Goal: Obtain resource: Download file/media

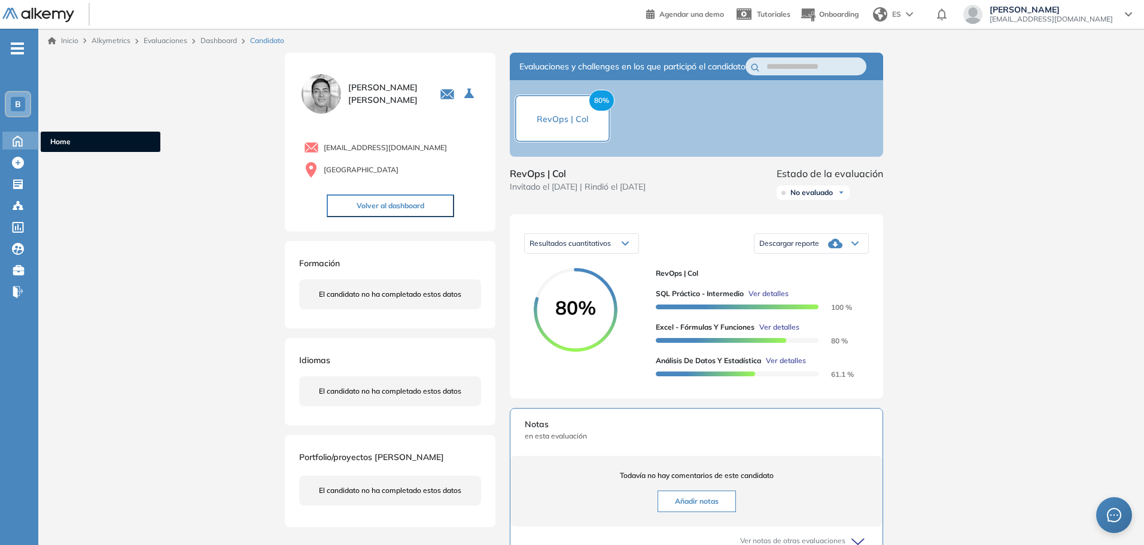
click at [15, 142] on icon at bounding box center [17, 140] width 21 height 14
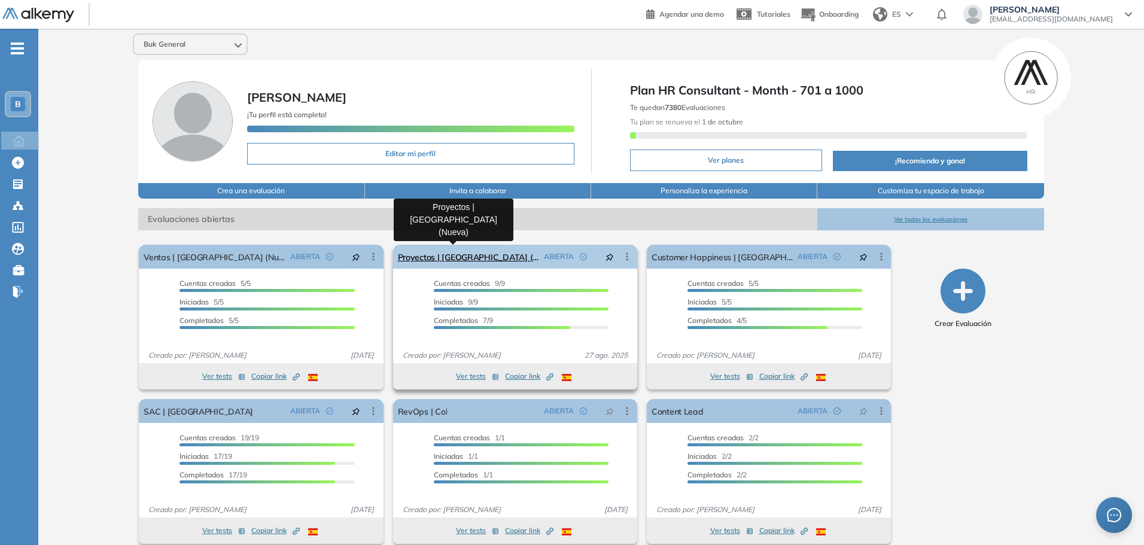
click at [445, 257] on link "Proyectos | [GEOGRAPHIC_DATA] (Nueva)" at bounding box center [468, 257] width 141 height 24
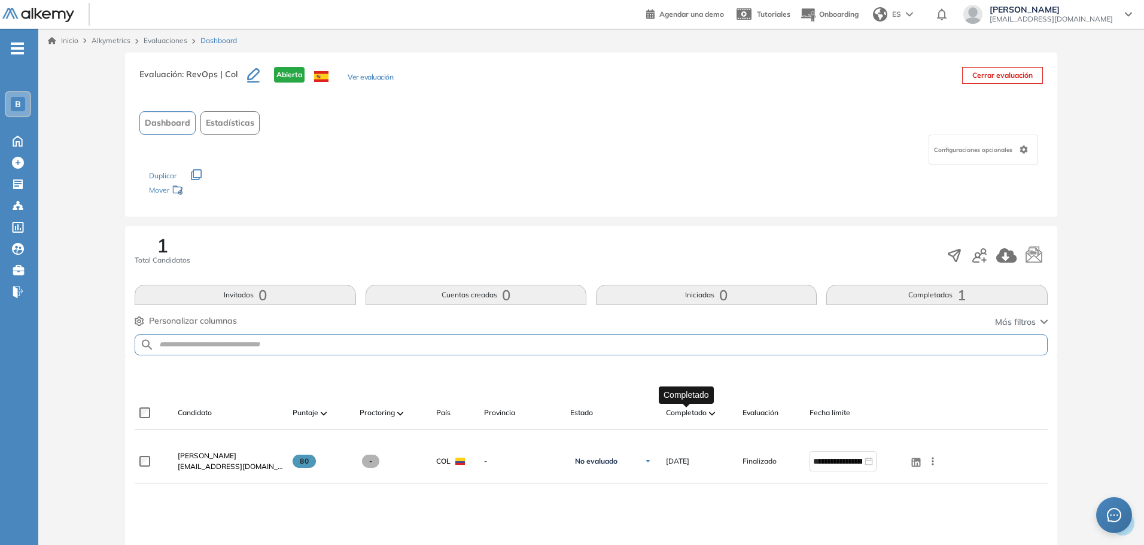
click at [692, 408] on span "Completado" at bounding box center [686, 412] width 41 height 11
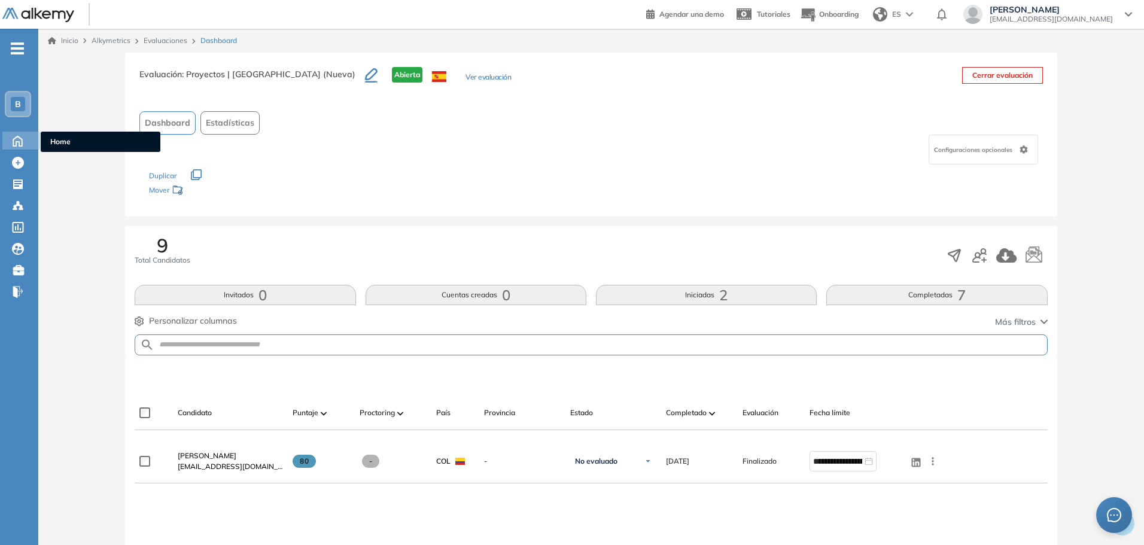
click at [28, 139] on icon at bounding box center [17, 140] width 21 height 14
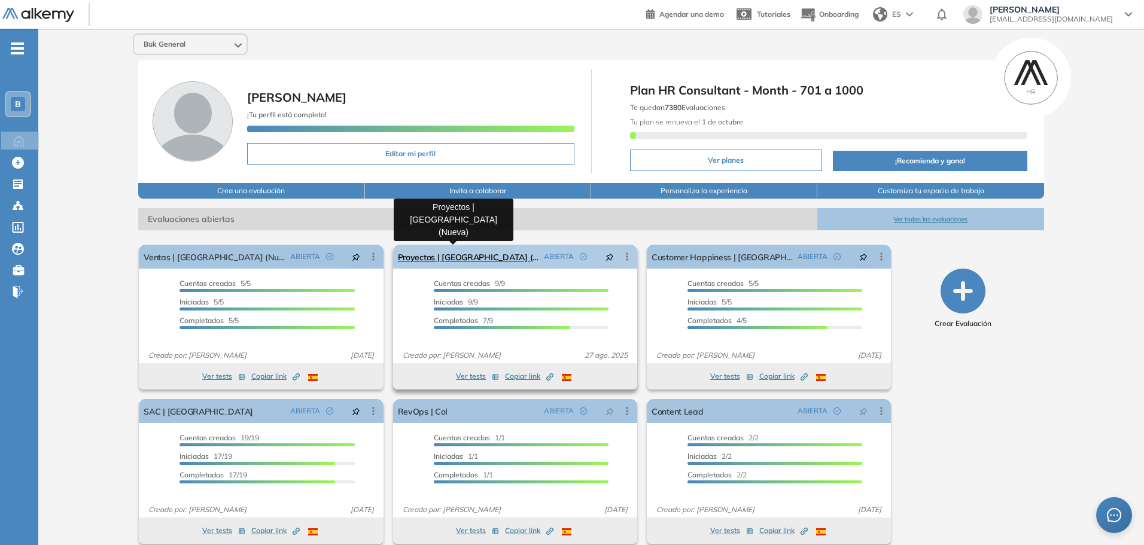
click at [464, 257] on link "Proyectos | [GEOGRAPHIC_DATA] (Nueva)" at bounding box center [468, 257] width 141 height 24
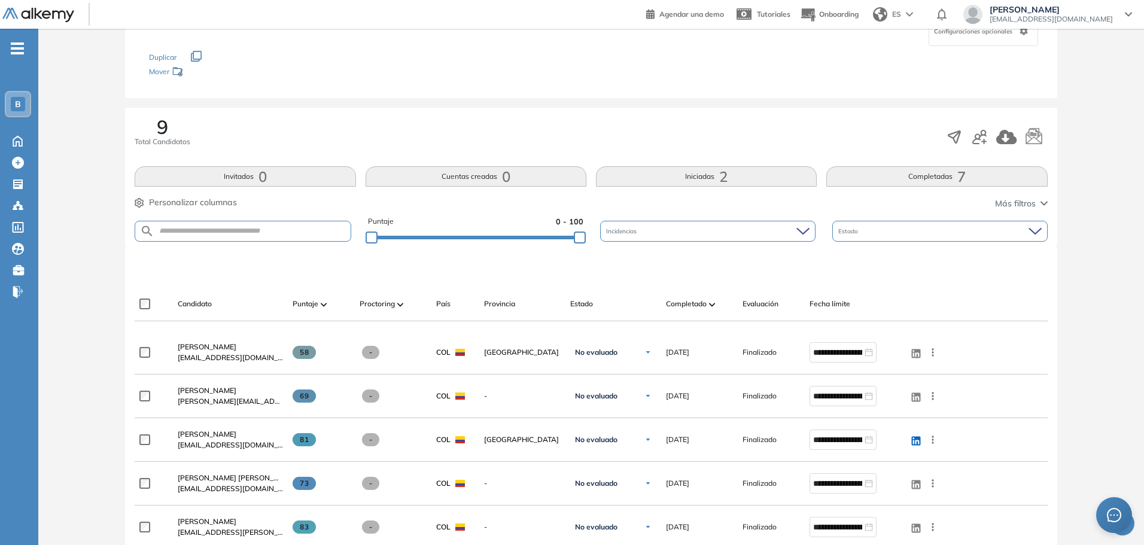
scroll to position [120, 0]
click at [687, 302] on span "Completado" at bounding box center [686, 302] width 41 height 11
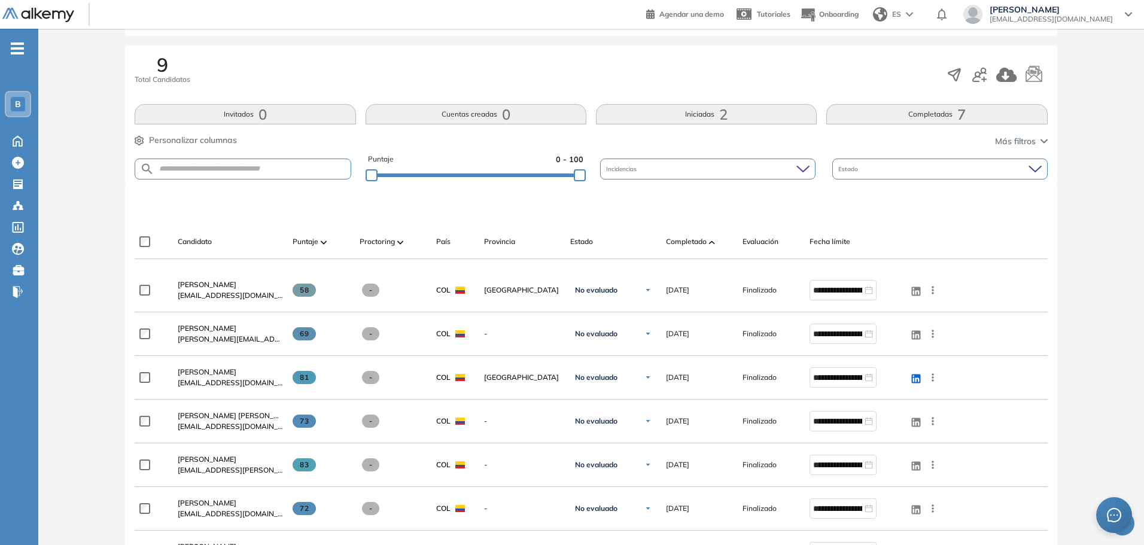
scroll to position [239, 0]
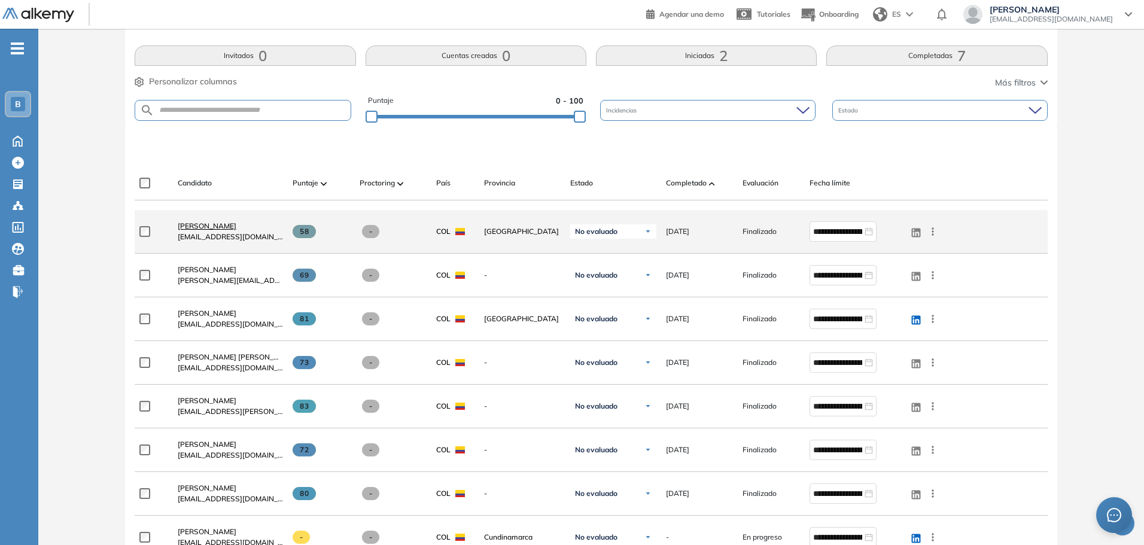
click at [231, 228] on span "[PERSON_NAME]" at bounding box center [207, 225] width 59 height 9
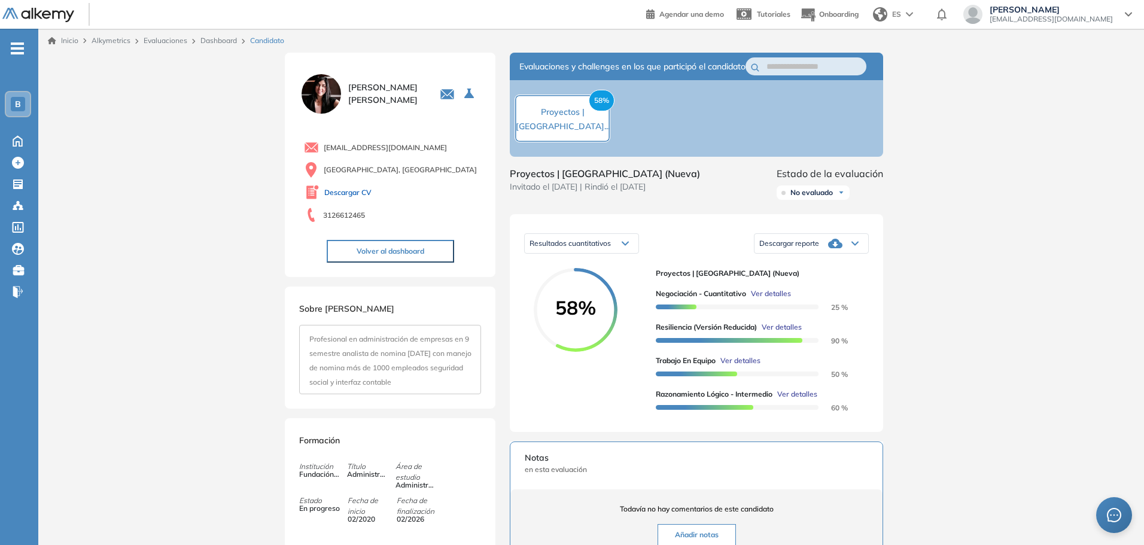
click at [334, 194] on link "Descargar CV" at bounding box center [347, 192] width 47 height 11
click at [17, 142] on icon at bounding box center [17, 140] width 21 height 14
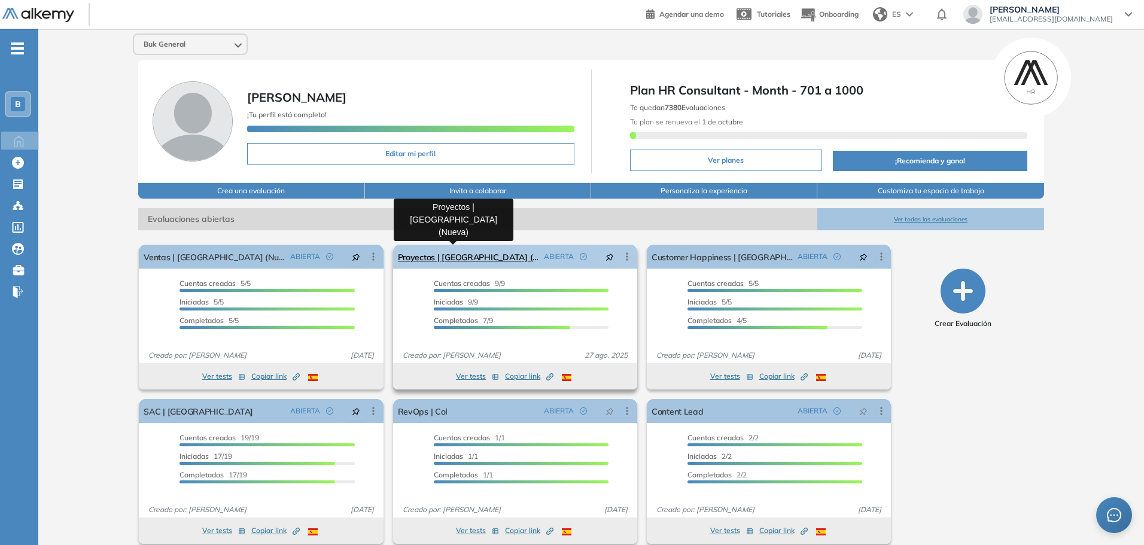
click at [440, 252] on link "Proyectos | [GEOGRAPHIC_DATA] (Nueva)" at bounding box center [468, 257] width 141 height 24
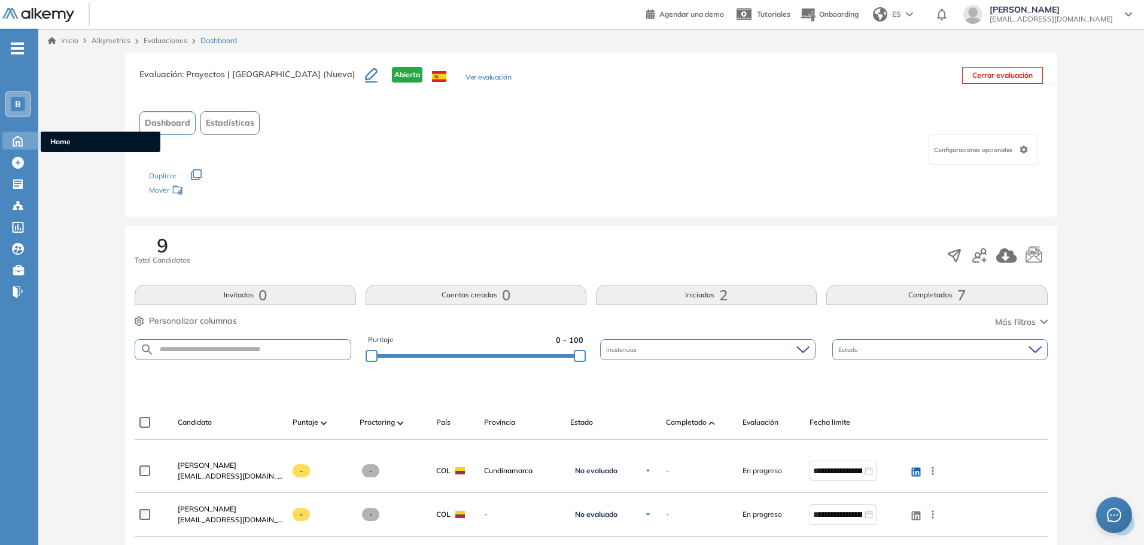
click at [11, 141] on icon at bounding box center [17, 140] width 21 height 14
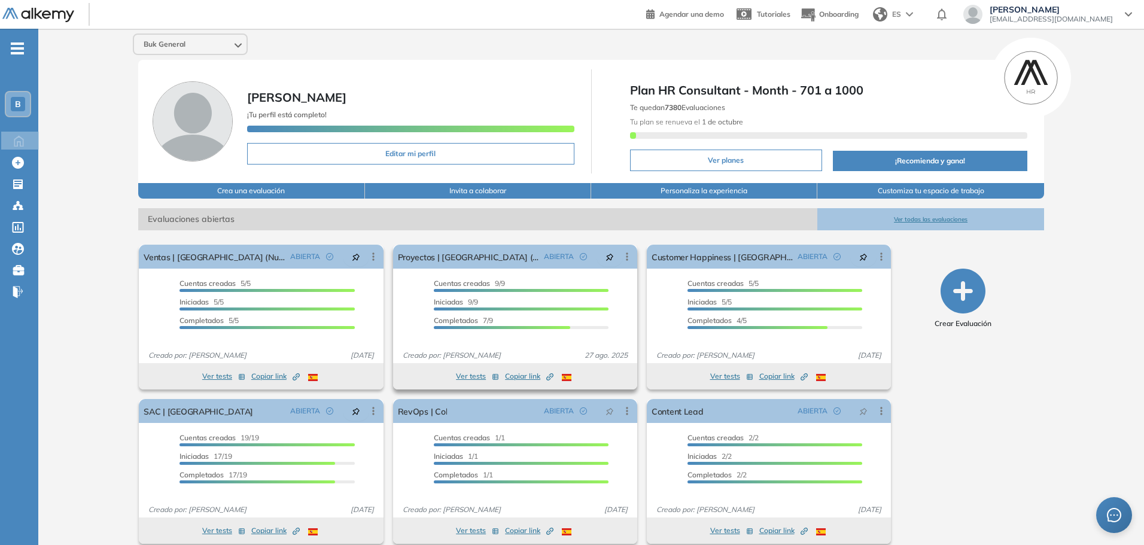
click at [522, 379] on span "Copiar link Created by potrace 1.16, written by [PERSON_NAME] [DATE]-[DATE]" at bounding box center [529, 376] width 48 height 11
